Goal: Information Seeking & Learning: Learn about a topic

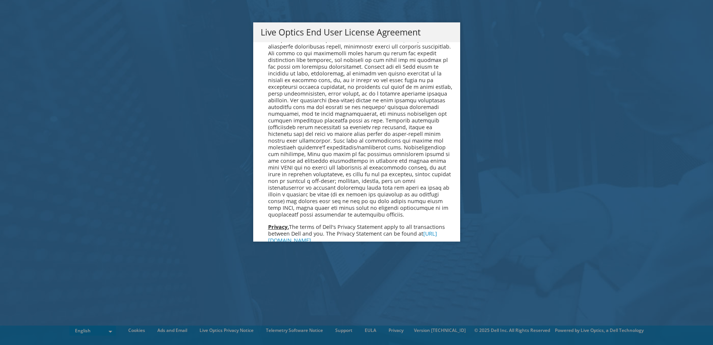
scroll to position [2821, 0]
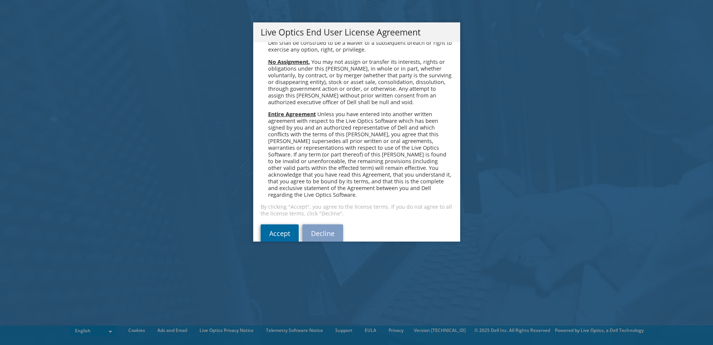
click at [269, 224] on link "Accept" at bounding box center [280, 233] width 38 height 18
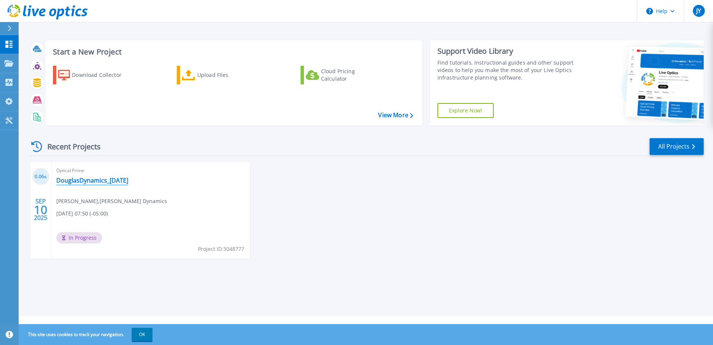
click at [98, 184] on link "DouglasDynamics_[DATE]" at bounding box center [92, 179] width 72 height 7
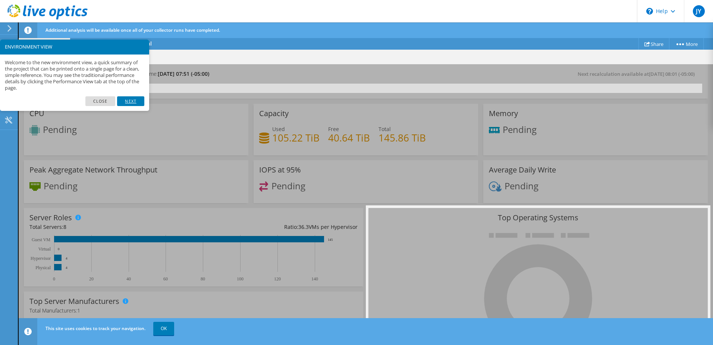
click at [123, 101] on link "Next" at bounding box center [130, 101] width 27 height 10
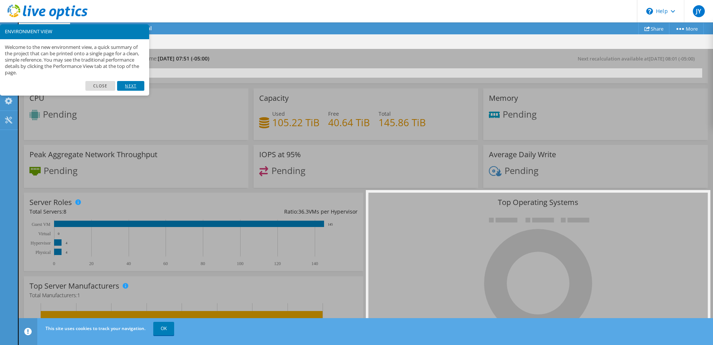
scroll to position [37, 0]
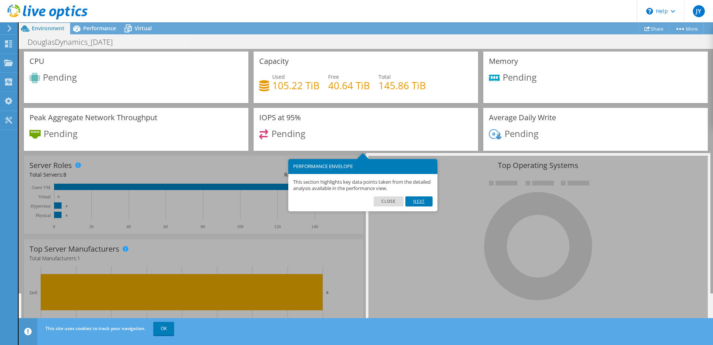
click at [425, 203] on link "Next" at bounding box center [419, 201] width 27 height 10
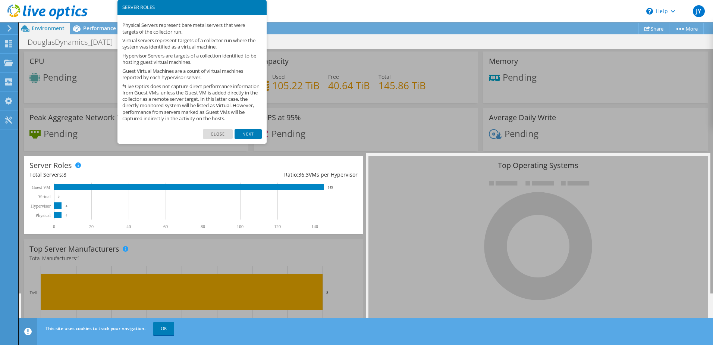
click at [249, 139] on link "Next" at bounding box center [248, 134] width 27 height 10
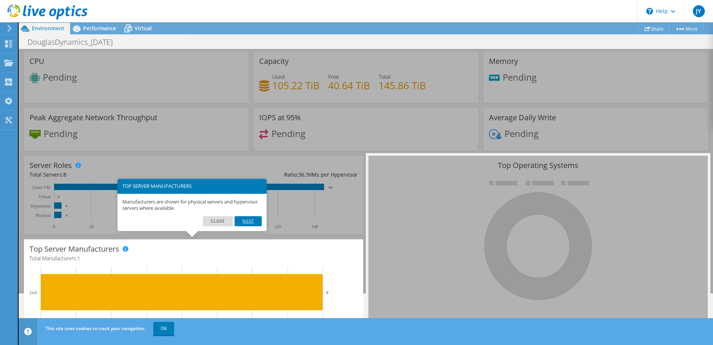
click at [245, 222] on link "Next" at bounding box center [248, 221] width 27 height 10
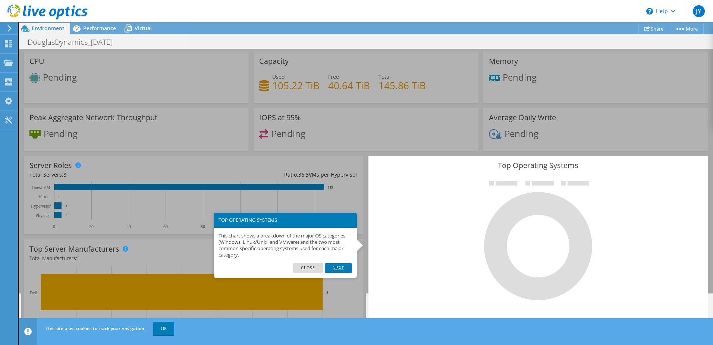
click at [341, 266] on link "Next" at bounding box center [338, 268] width 27 height 10
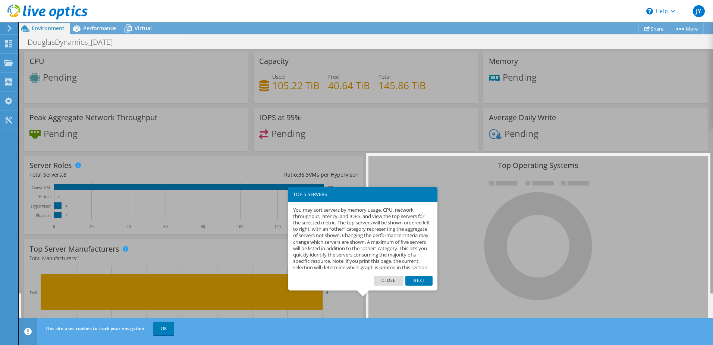
scroll to position [71, 0]
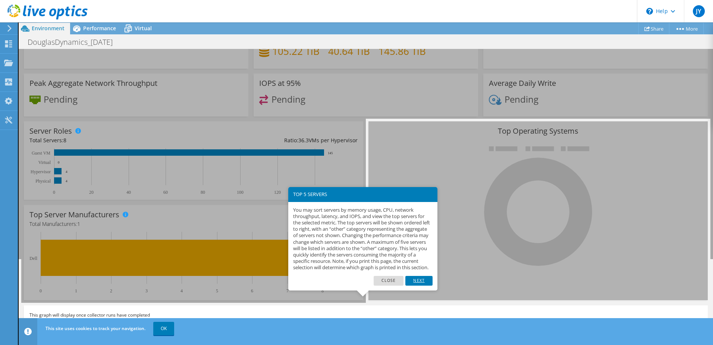
click at [426, 285] on link "Next" at bounding box center [419, 281] width 27 height 10
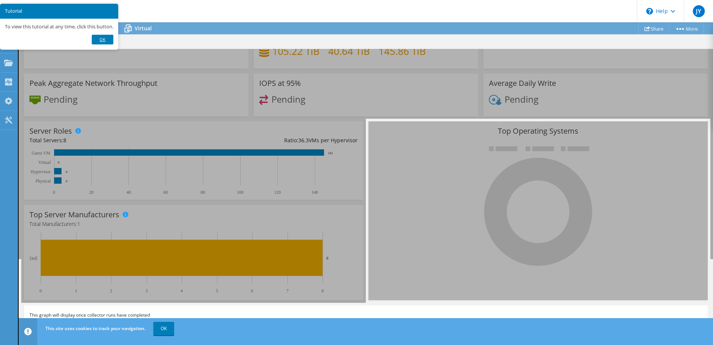
click at [97, 40] on link "Ok" at bounding box center [103, 40] width 22 height 10
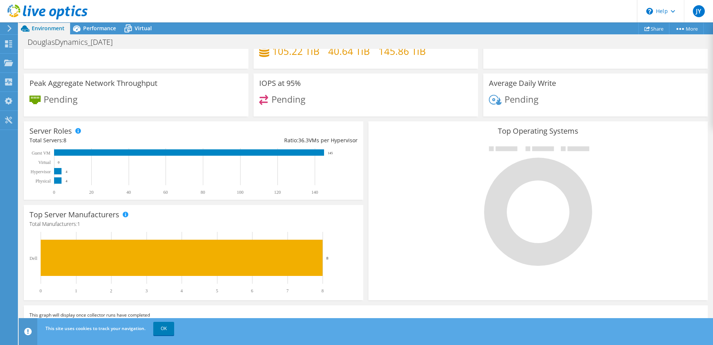
scroll to position [223, 0]
click at [163, 332] on link "OK" at bounding box center [163, 328] width 21 height 13
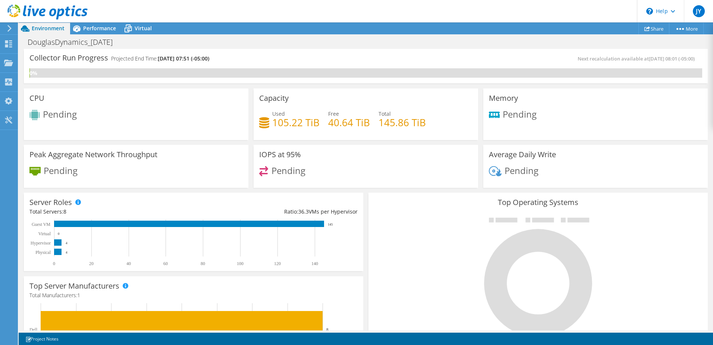
scroll to position [112, 0]
click at [97, 28] on span "Performance" at bounding box center [99, 28] width 33 height 7
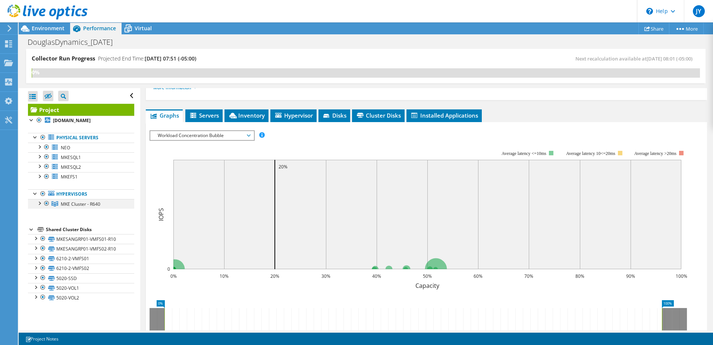
click at [40, 204] on div at bounding box center [38, 202] width 7 height 7
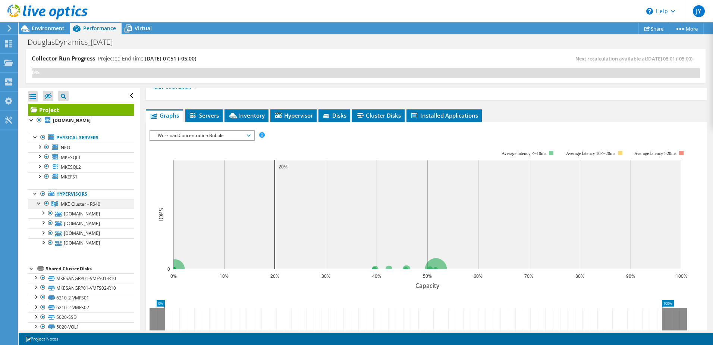
click at [40, 203] on div at bounding box center [38, 202] width 7 height 7
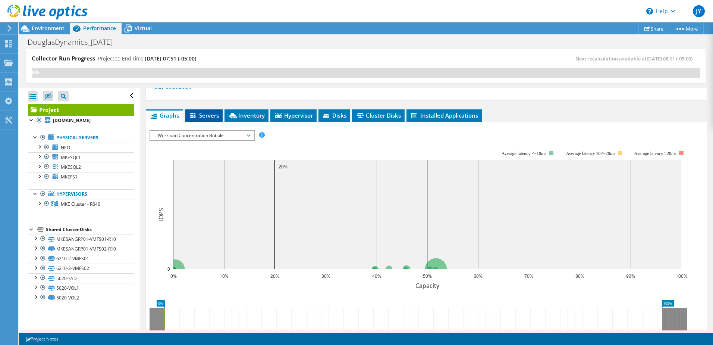
click at [213, 115] on span "Servers" at bounding box center [204, 115] width 30 height 7
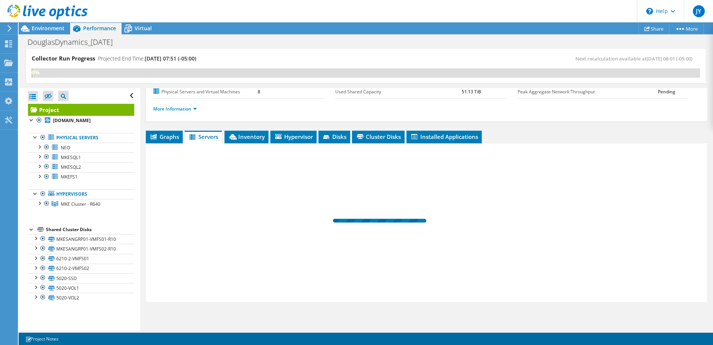
scroll to position [90, 0]
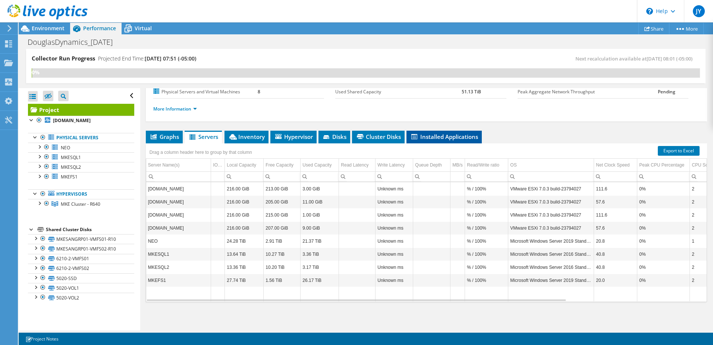
click at [465, 138] on span "Installed Applications" at bounding box center [444, 136] width 68 height 7
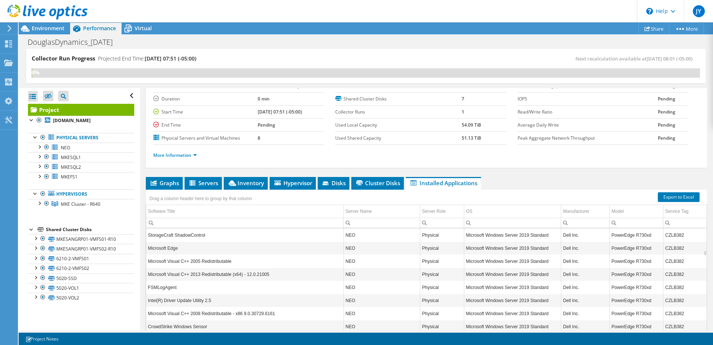
scroll to position [0, 0]
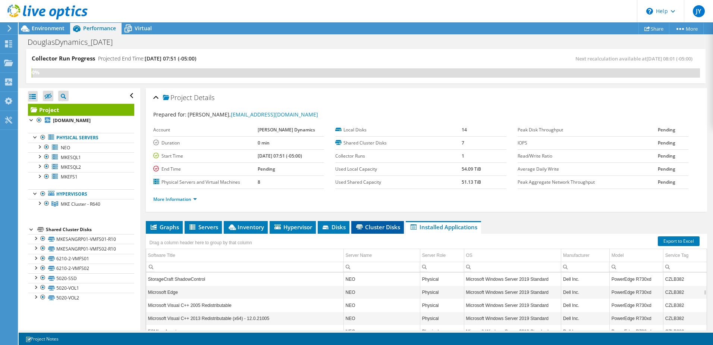
click at [368, 228] on span "Cluster Disks" at bounding box center [377, 226] width 45 height 7
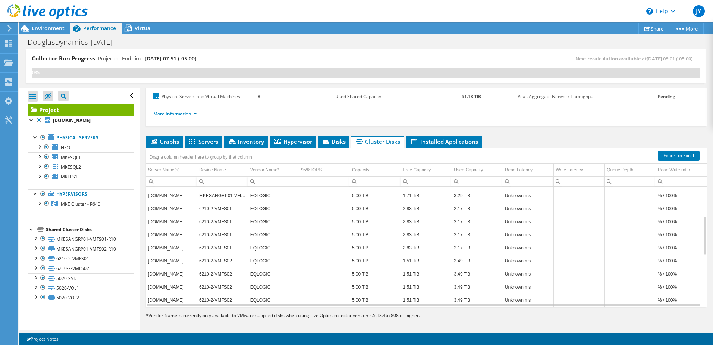
scroll to position [90, 0]
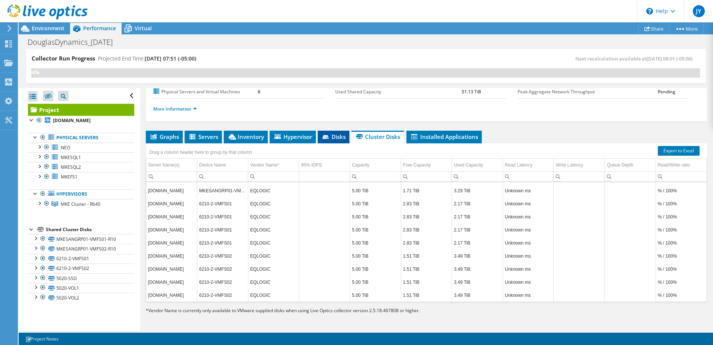
click at [340, 137] on span "Disks" at bounding box center [334, 136] width 24 height 7
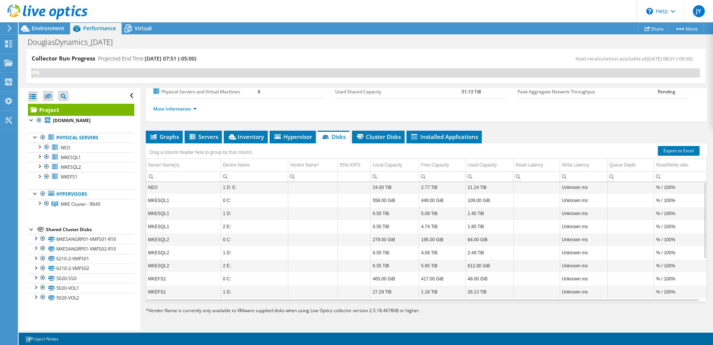
scroll to position [0, 0]
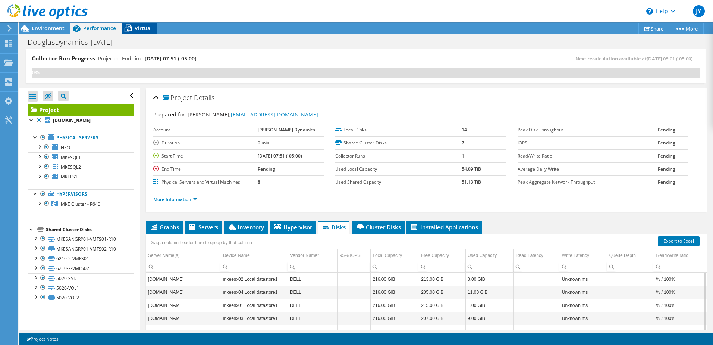
click at [144, 29] on span "Virtual" at bounding box center [143, 28] width 17 height 7
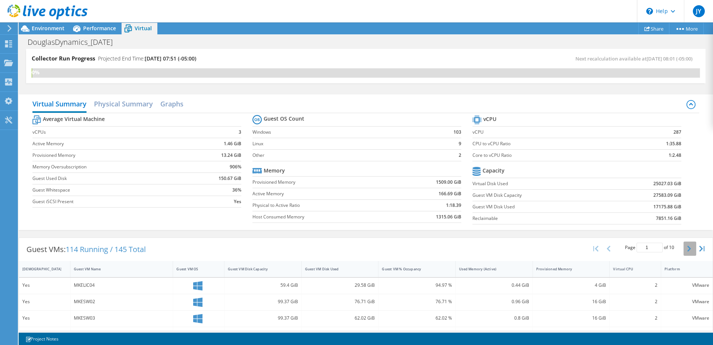
click at [684, 248] on button "button" at bounding box center [690, 248] width 13 height 14
click at [684, 249] on button "button" at bounding box center [690, 248] width 13 height 14
click at [594, 248] on icon "button" at bounding box center [596, 248] width 5 height 6
type input "1"
click at [53, 23] on div at bounding box center [44, 12] width 88 height 25
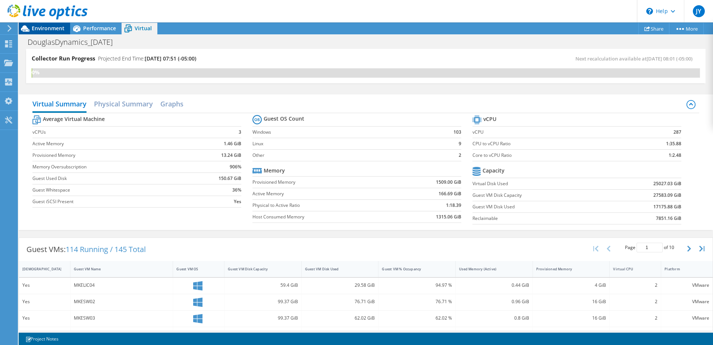
click at [47, 30] on span "Environment" at bounding box center [48, 28] width 33 height 7
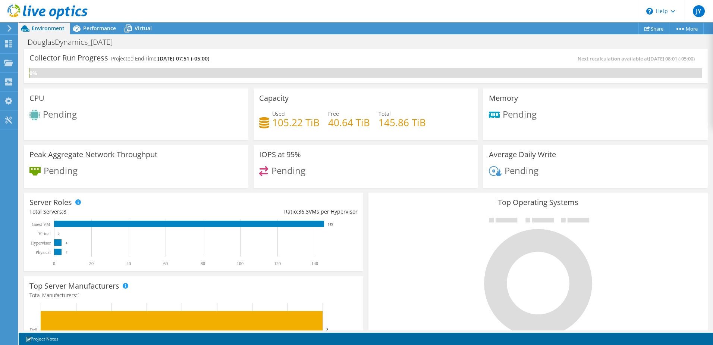
scroll to position [90, 0]
click at [11, 43] on icon at bounding box center [8, 43] width 9 height 7
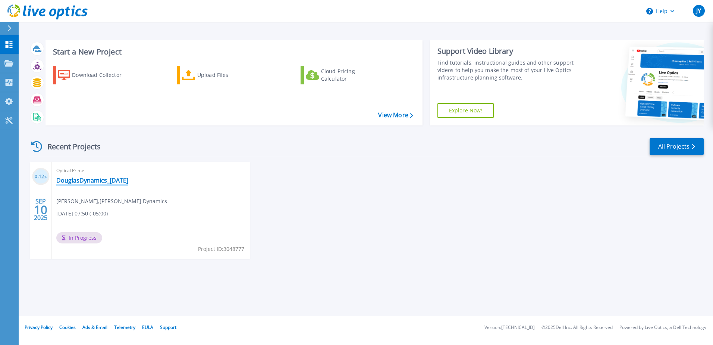
click at [91, 182] on link "DouglasDynamics_2025-09-10" at bounding box center [92, 179] width 72 height 7
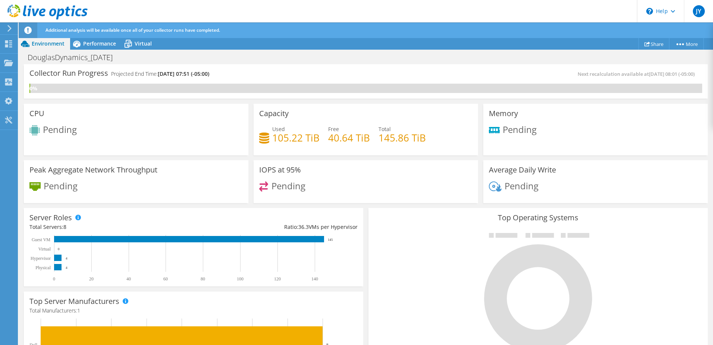
scroll to position [75, 0]
click at [103, 49] on div "Performance" at bounding box center [95, 44] width 51 height 12
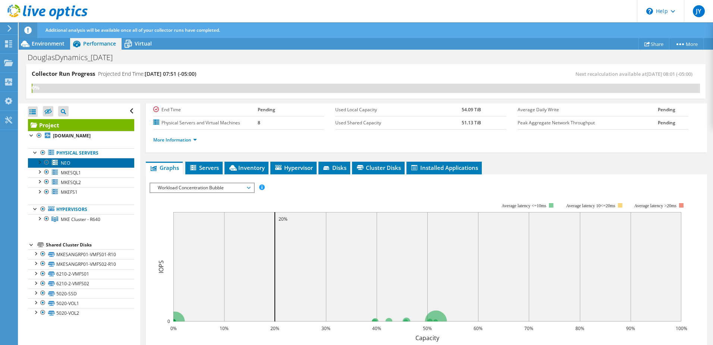
click at [59, 164] on link "NEO" at bounding box center [81, 163] width 106 height 10
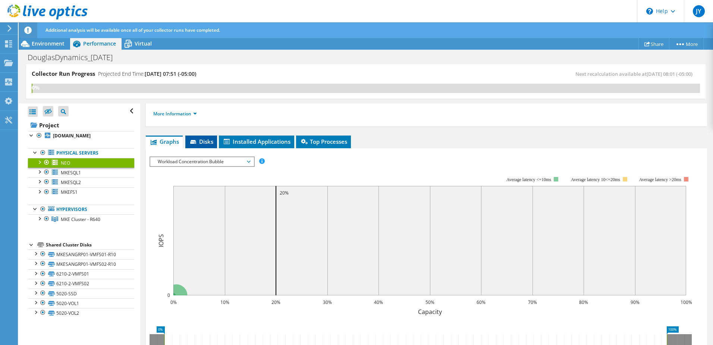
click at [200, 138] on span "Disks" at bounding box center [201, 141] width 24 height 7
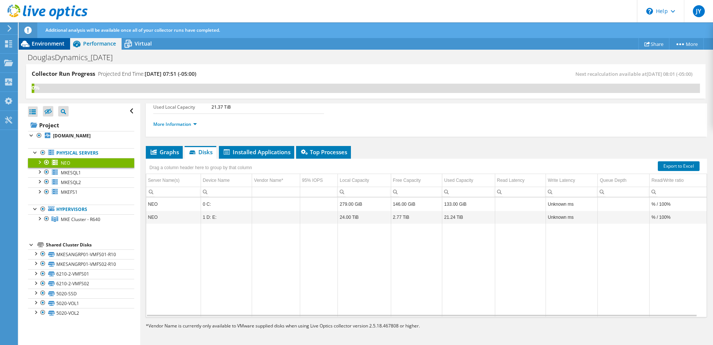
click at [51, 45] on span "Environment" at bounding box center [48, 43] width 33 height 7
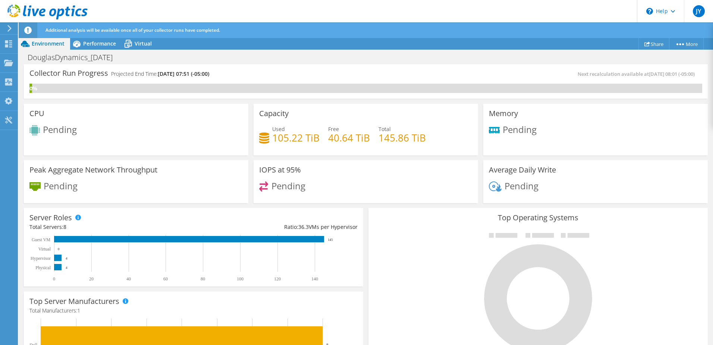
click at [11, 29] on icon at bounding box center [10, 28] width 6 height 7
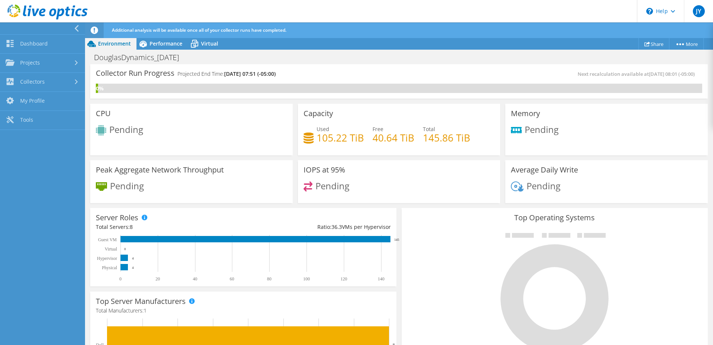
click at [77, 27] on use at bounding box center [77, 28] width 4 height 7
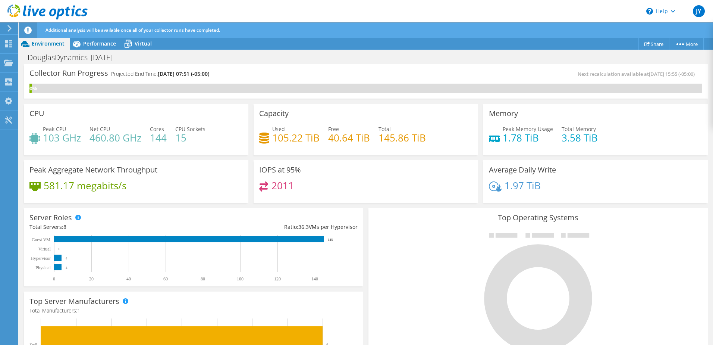
click at [426, 251] on div at bounding box center [538, 292] width 328 height 126
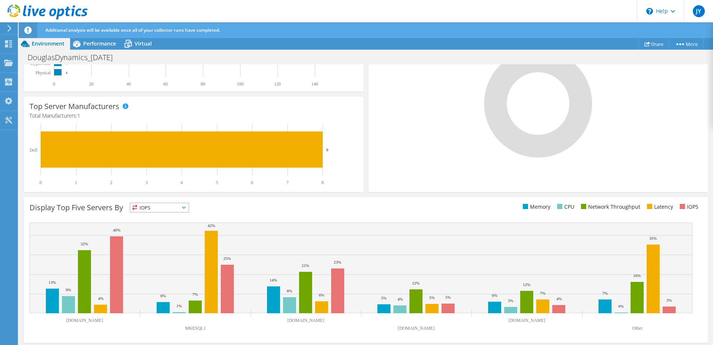
scroll to position [197, 0]
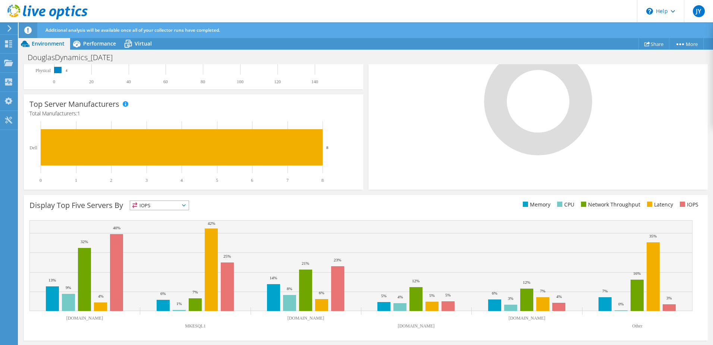
click at [185, 204] on icon at bounding box center [184, 205] width 4 height 2
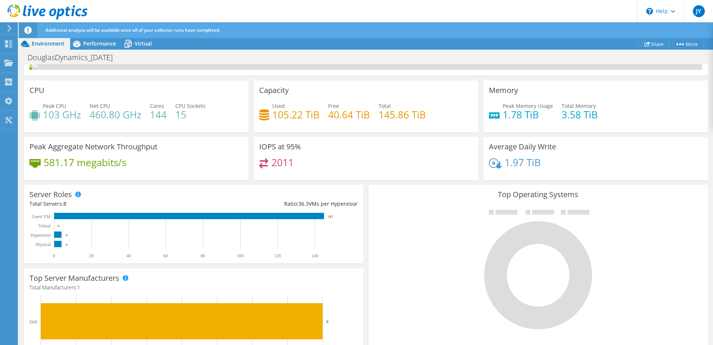
scroll to position [0, 0]
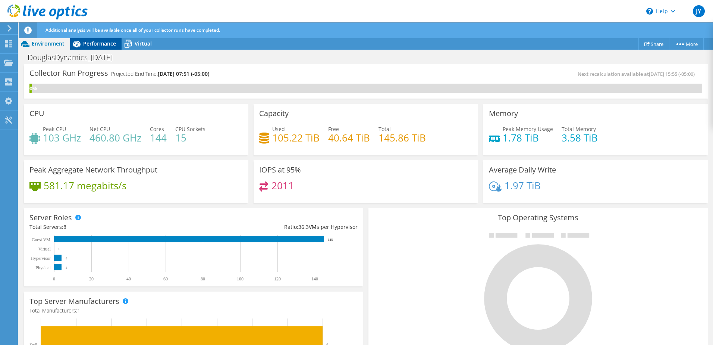
click at [98, 47] on div "Performance" at bounding box center [95, 44] width 51 height 12
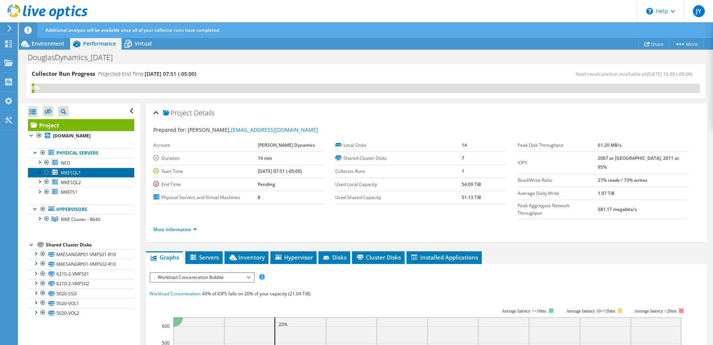
click at [71, 172] on span "MKESQL1" at bounding box center [71, 172] width 20 height 6
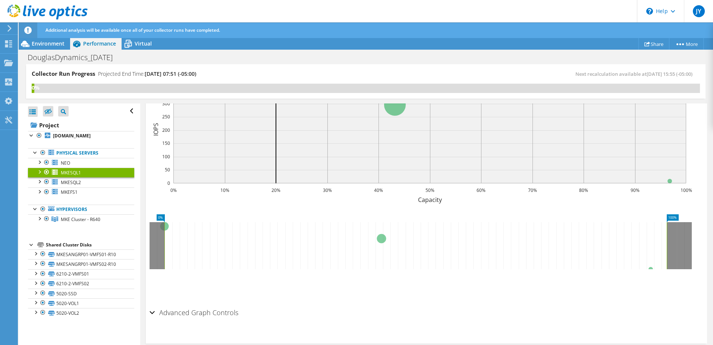
scroll to position [197, 0]
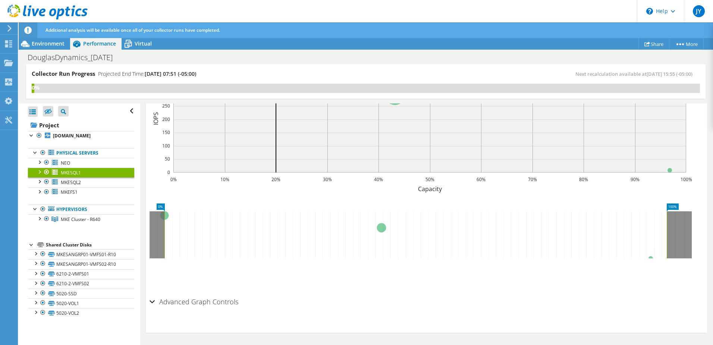
click at [150, 303] on div "Advanced Graph Controls" at bounding box center [427, 302] width 554 height 16
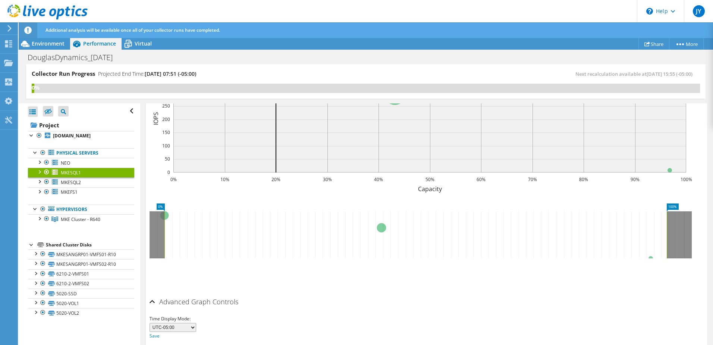
click at [150, 303] on div "Advanced Graph Controls" at bounding box center [427, 302] width 554 height 16
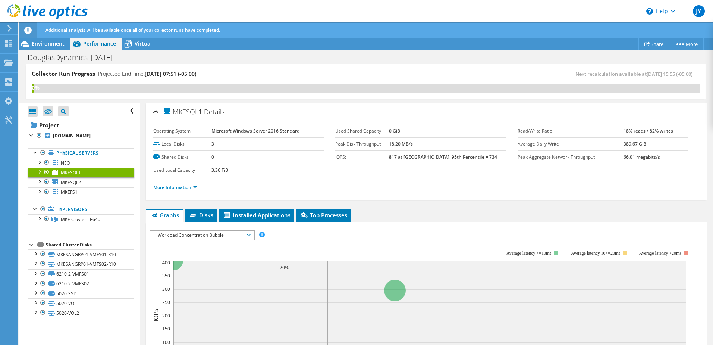
scroll to position [0, 0]
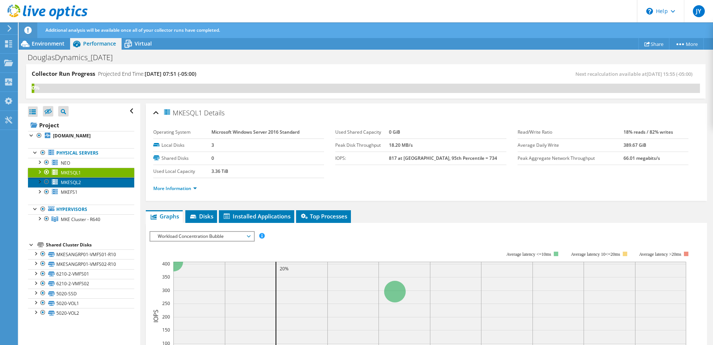
click at [79, 185] on span "MKESQL2" at bounding box center [71, 182] width 20 height 6
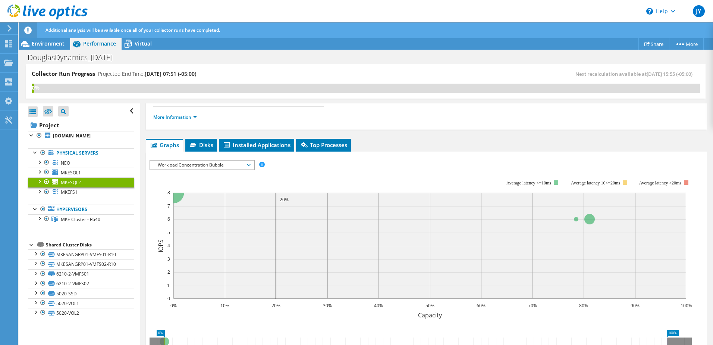
scroll to position [37, 0]
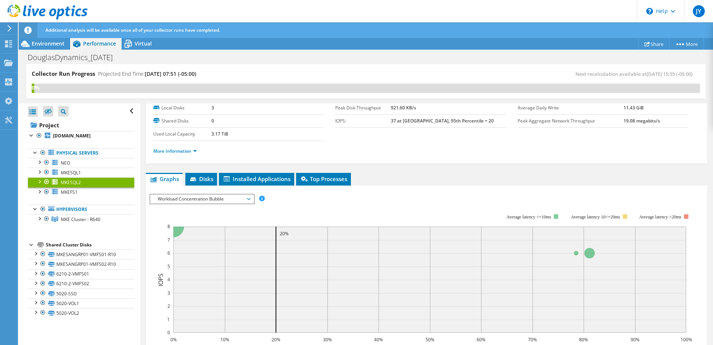
click at [244, 198] on span "Workload Concentration Bubble" at bounding box center [202, 198] width 96 height 9
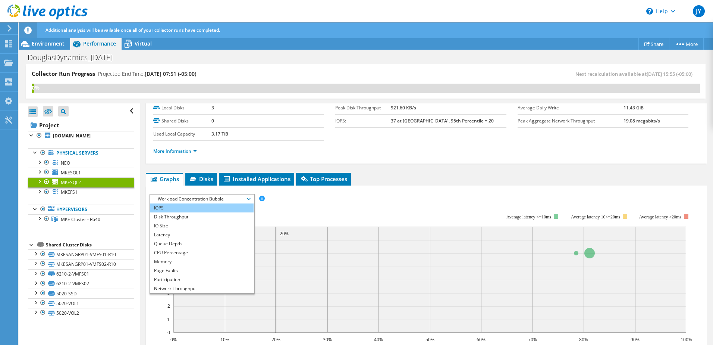
click at [238, 212] on li "IOPS" at bounding box center [201, 207] width 103 height 9
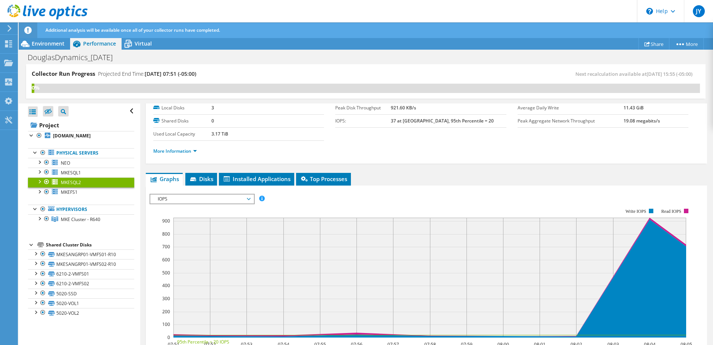
click at [235, 197] on span "IOPS" at bounding box center [202, 198] width 96 height 9
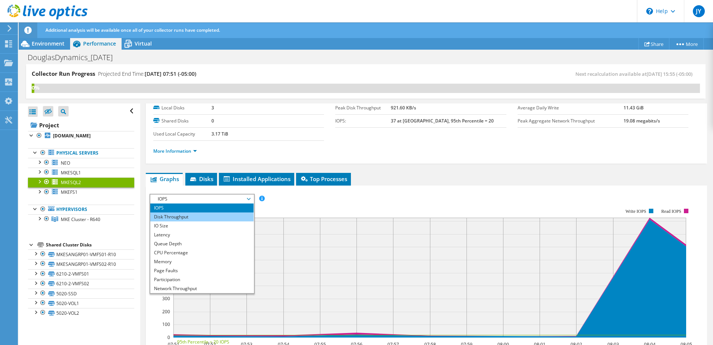
click at [238, 215] on li "Disk Throughput" at bounding box center [201, 216] width 103 height 9
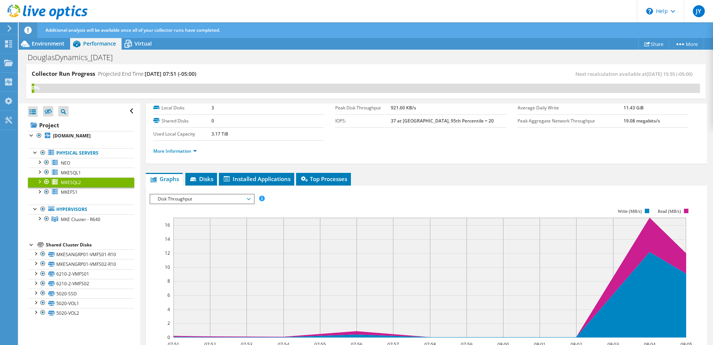
click at [240, 199] on span "Disk Throughput" at bounding box center [202, 198] width 96 height 9
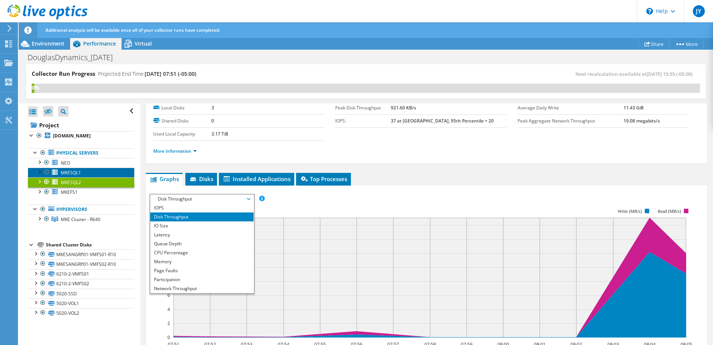
click at [60, 172] on link "MKESQL1" at bounding box center [81, 173] width 106 height 10
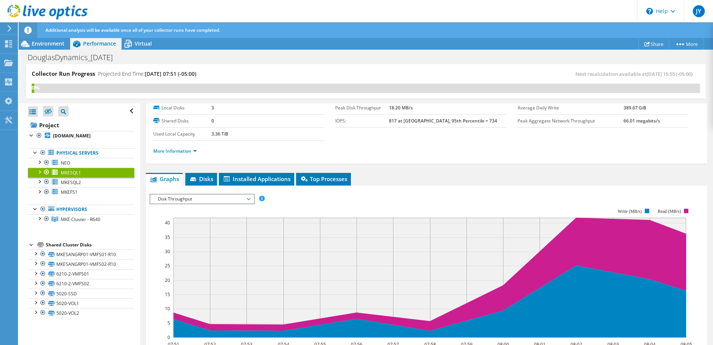
click at [190, 205] on rect at bounding box center [421, 272] width 543 height 149
click at [190, 202] on span "Disk Throughput" at bounding box center [202, 198] width 96 height 9
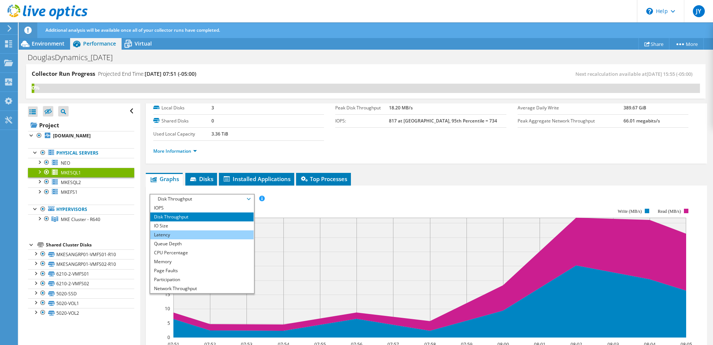
click at [181, 232] on li "Latency" at bounding box center [201, 234] width 103 height 9
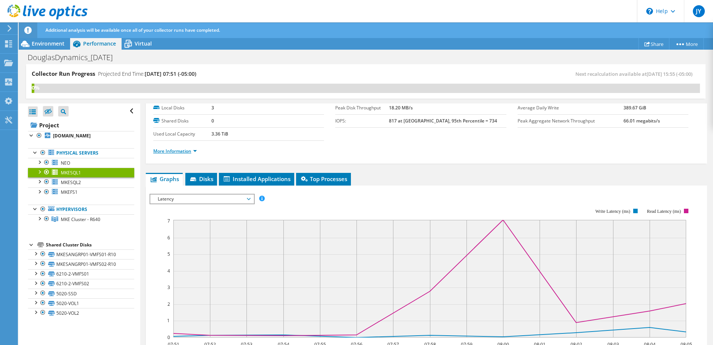
click at [188, 152] on link "More Information" at bounding box center [175, 151] width 44 height 6
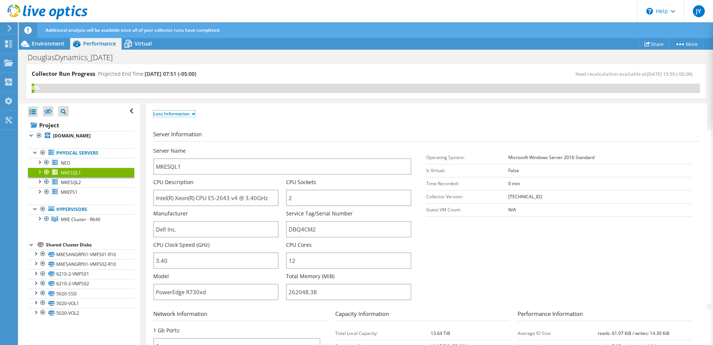
scroll to position [0, 0]
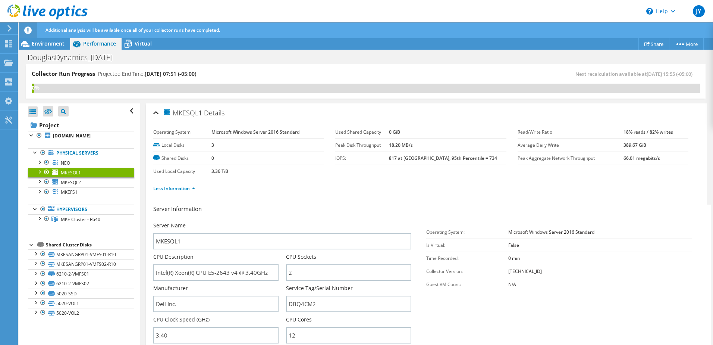
click at [157, 112] on div "MKESQL1 Details" at bounding box center [426, 113] width 547 height 16
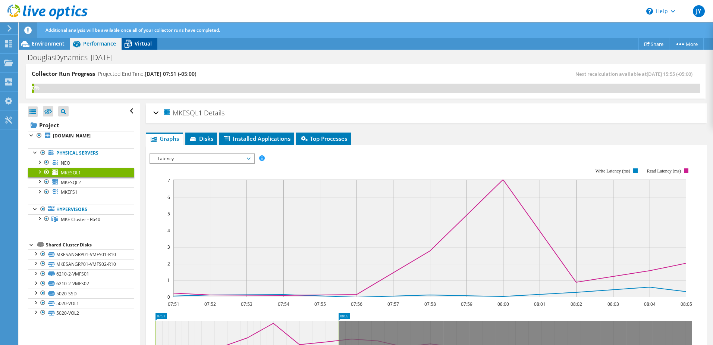
click at [138, 48] on div "Virtual" at bounding box center [140, 44] width 36 height 12
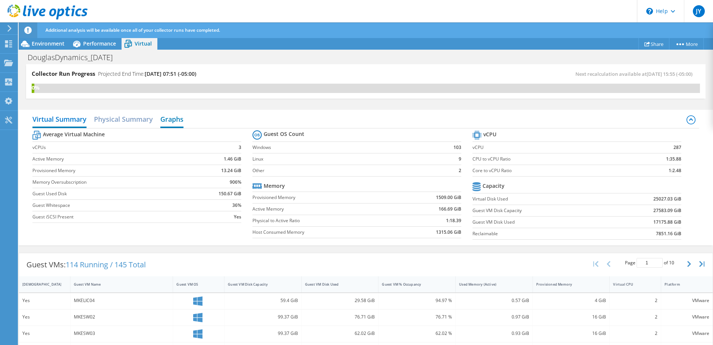
click at [168, 121] on h2 "Graphs" at bounding box center [171, 120] width 23 height 16
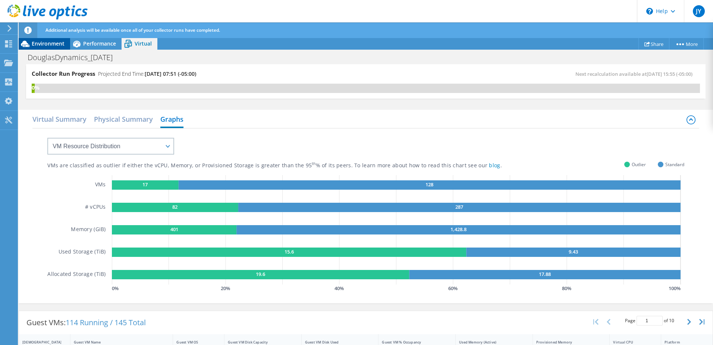
click at [30, 39] on icon at bounding box center [25, 43] width 13 height 13
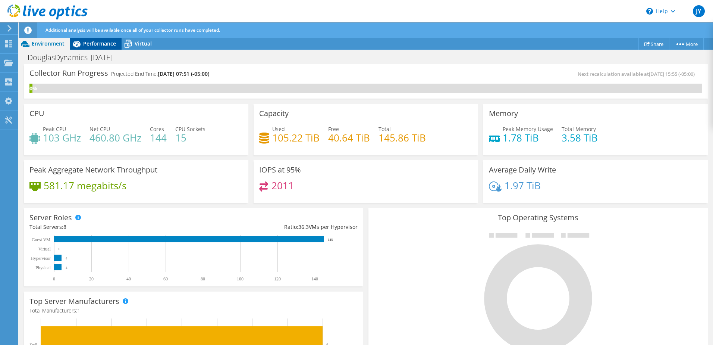
click at [103, 43] on span "Performance" at bounding box center [99, 43] width 33 height 7
